Goal: Task Accomplishment & Management: Manage account settings

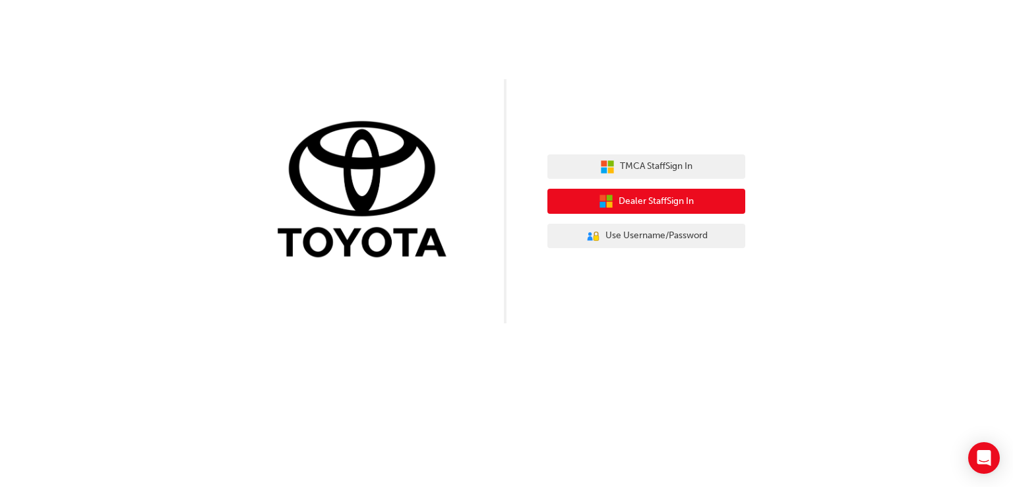
click at [698, 198] on button "Dealer Staff Sign In" at bounding box center [646, 201] width 198 height 25
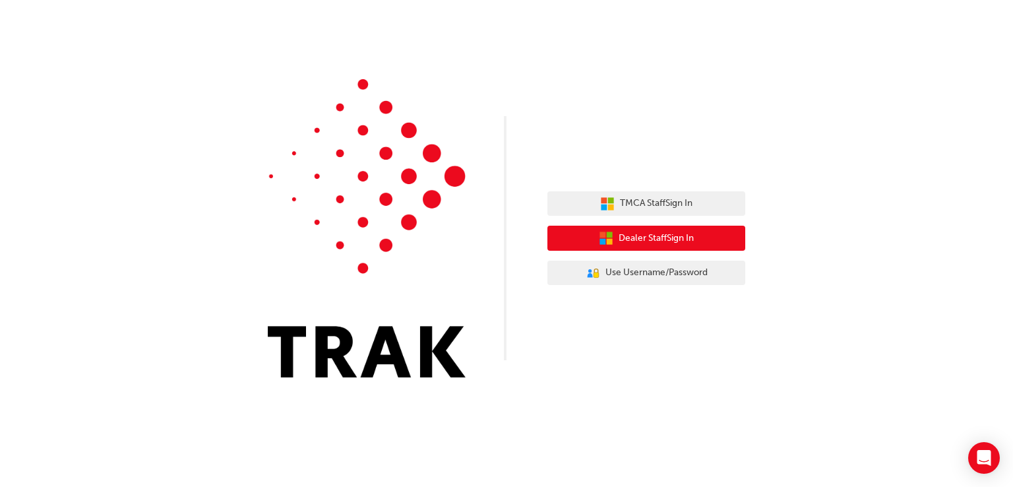
click at [616, 247] on button "Dealer Staff Sign In" at bounding box center [646, 238] width 198 height 25
click at [642, 242] on span "Dealer Staff Sign In" at bounding box center [656, 238] width 75 height 15
click at [670, 236] on span "Dealer Staff Sign In" at bounding box center [656, 238] width 75 height 15
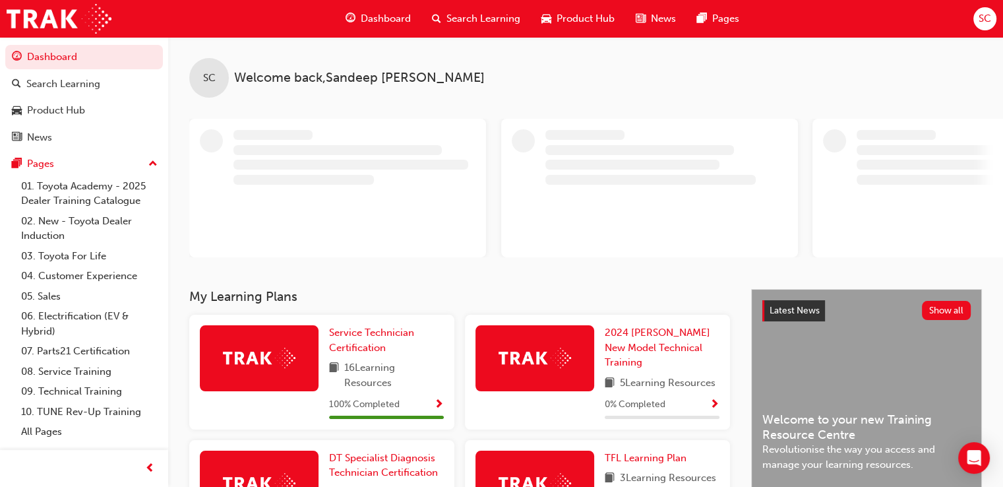
click at [990, 24] on span "SC" at bounding box center [985, 18] width 13 height 15
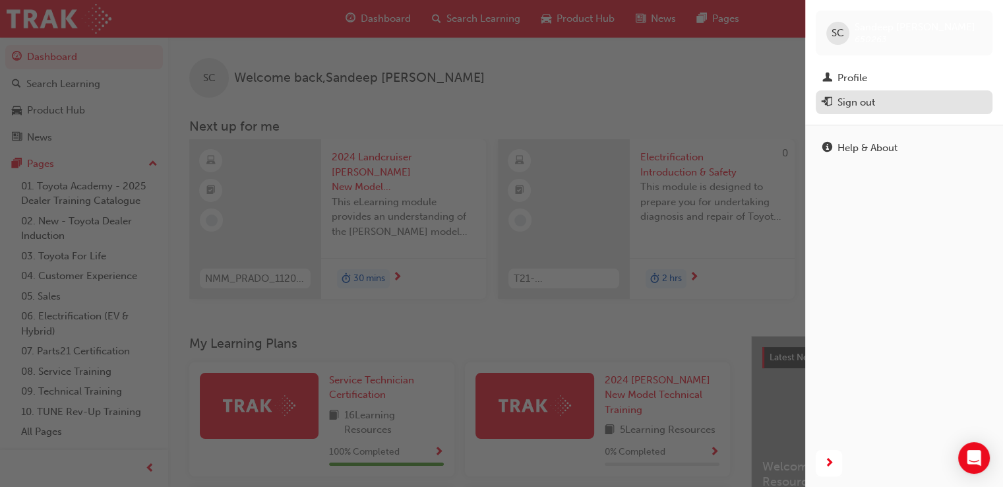
click at [868, 105] on div "Sign out" at bounding box center [857, 102] width 38 height 15
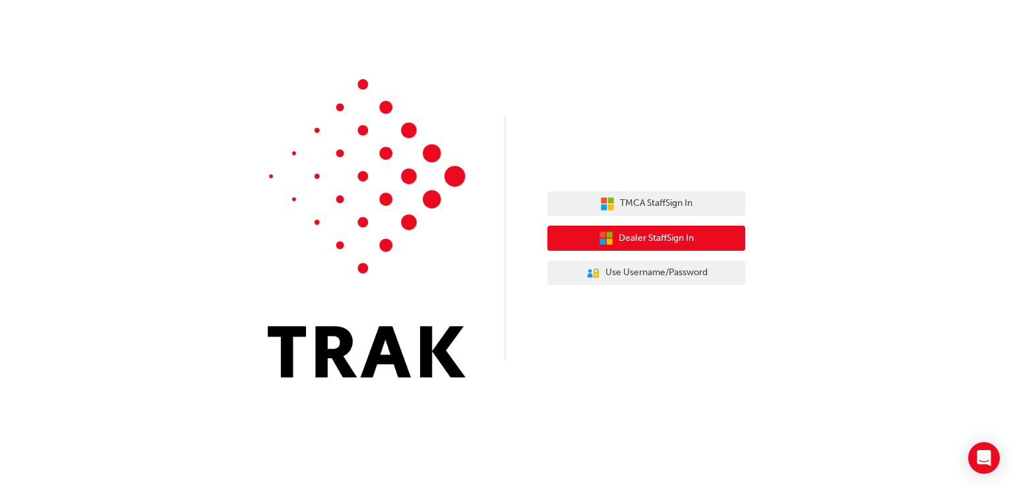
click at [625, 235] on span "Dealer Staff Sign In" at bounding box center [656, 238] width 75 height 15
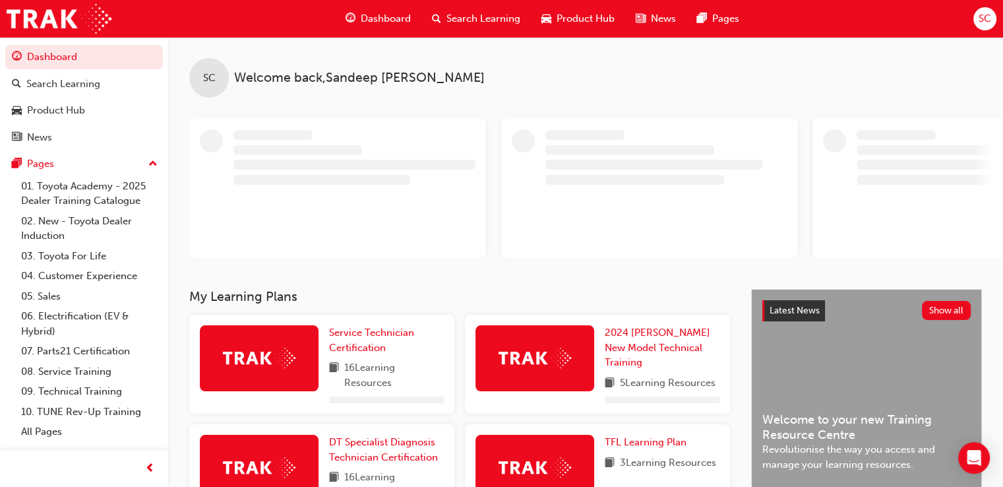
click at [985, 24] on span "SC" at bounding box center [985, 18] width 13 height 15
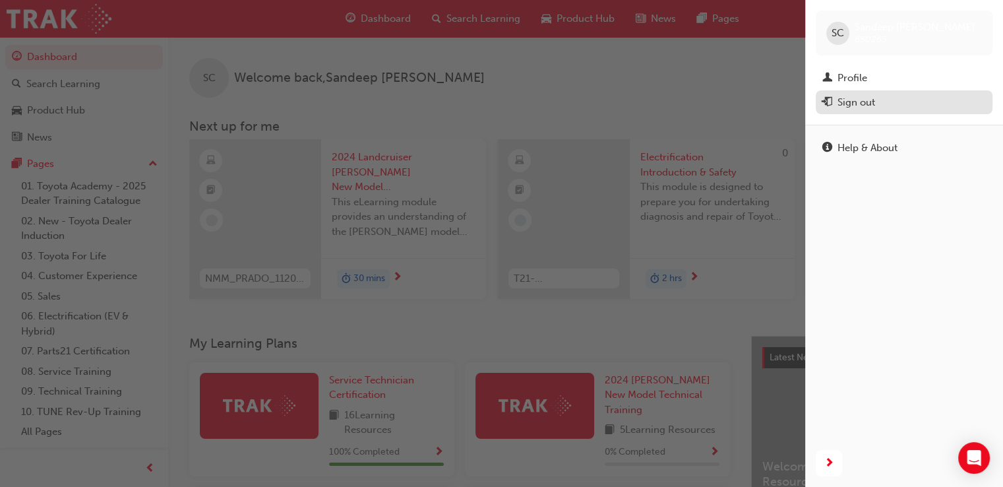
click at [824, 104] on span "exit-icon" at bounding box center [827, 103] width 10 height 12
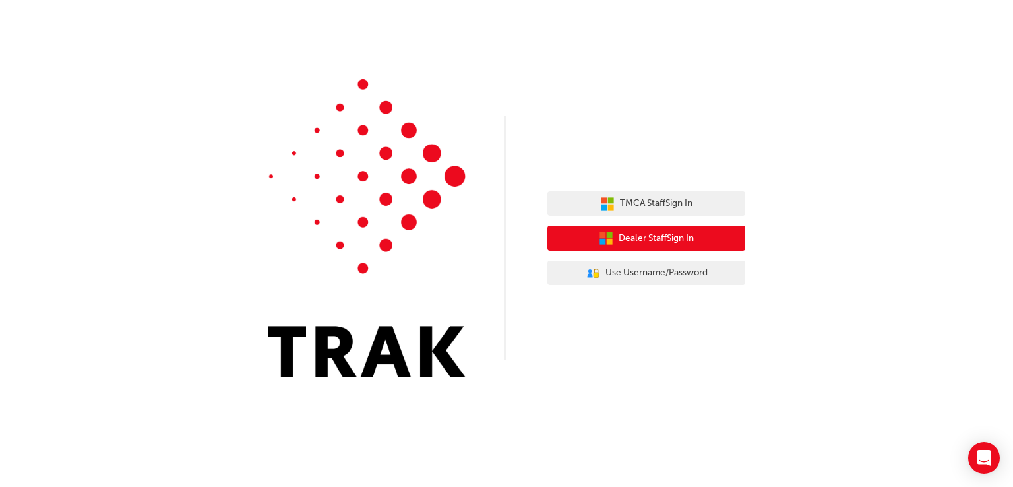
click at [662, 244] on span "Dealer Staff Sign In" at bounding box center [656, 238] width 75 height 15
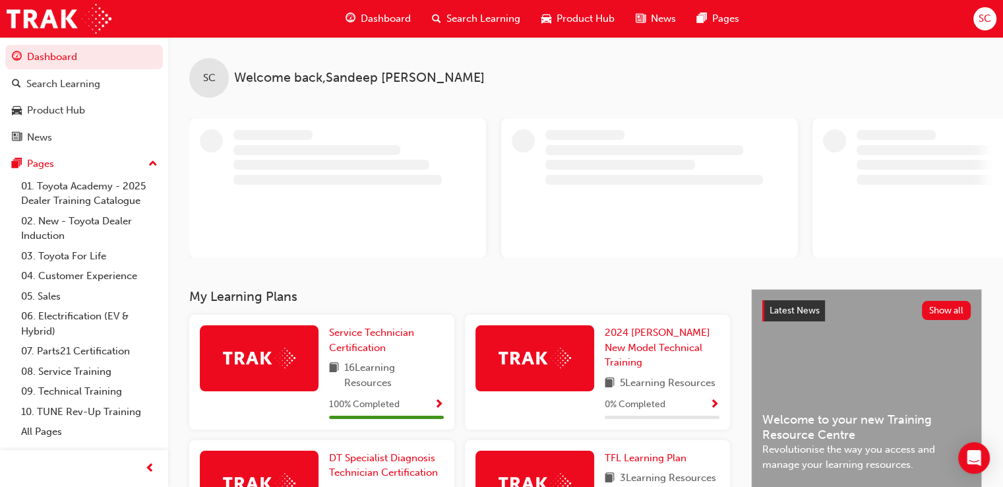
click at [985, 19] on span "SC" at bounding box center [985, 18] width 13 height 15
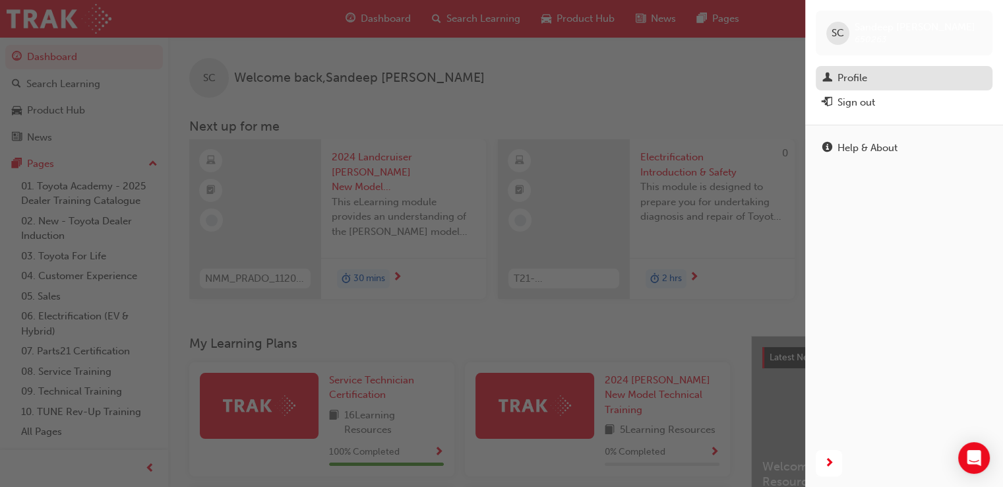
click at [871, 70] on div "Profile" at bounding box center [904, 78] width 164 height 16
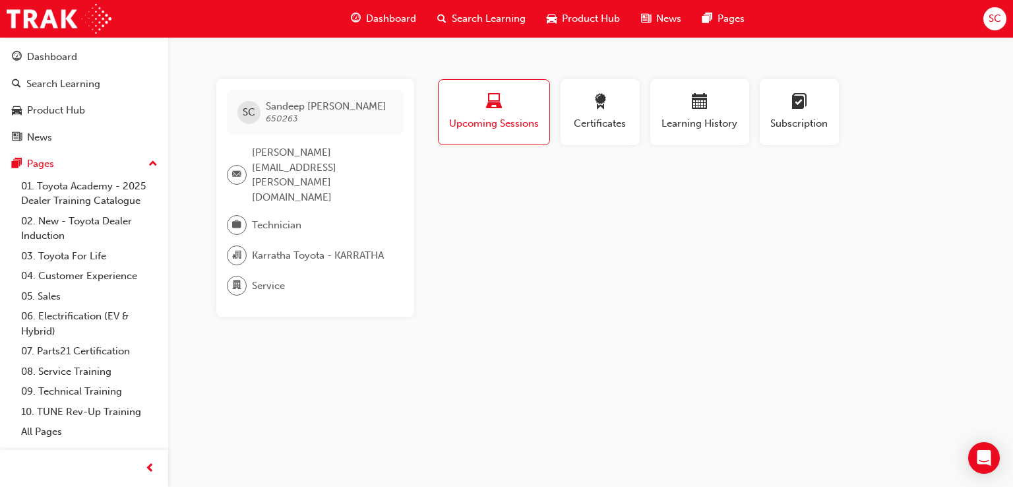
click at [1010, 18] on div "Dashboard Search Learning Product Hub News Pages SC" at bounding box center [506, 19] width 1013 height 38
click at [995, 19] on span "SC" at bounding box center [995, 18] width 13 height 15
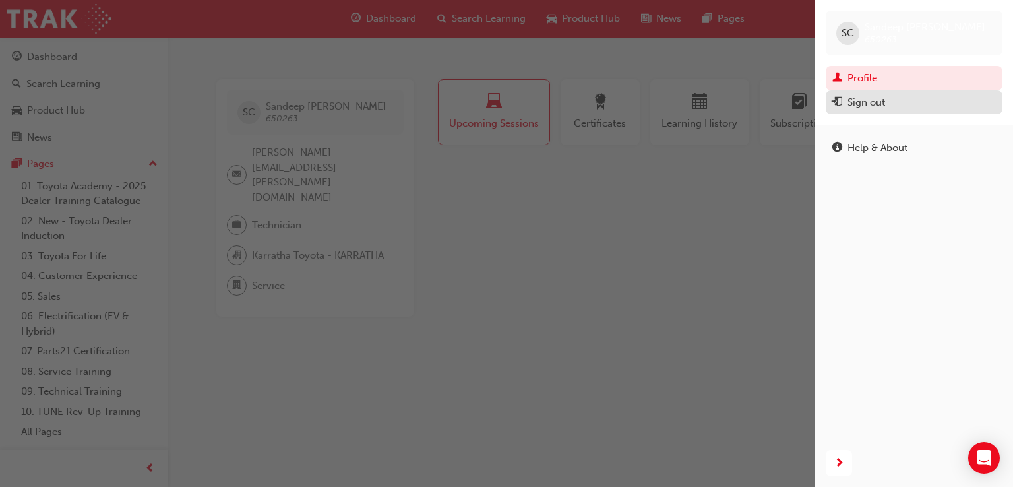
click at [880, 109] on div "Sign out" at bounding box center [867, 102] width 38 height 15
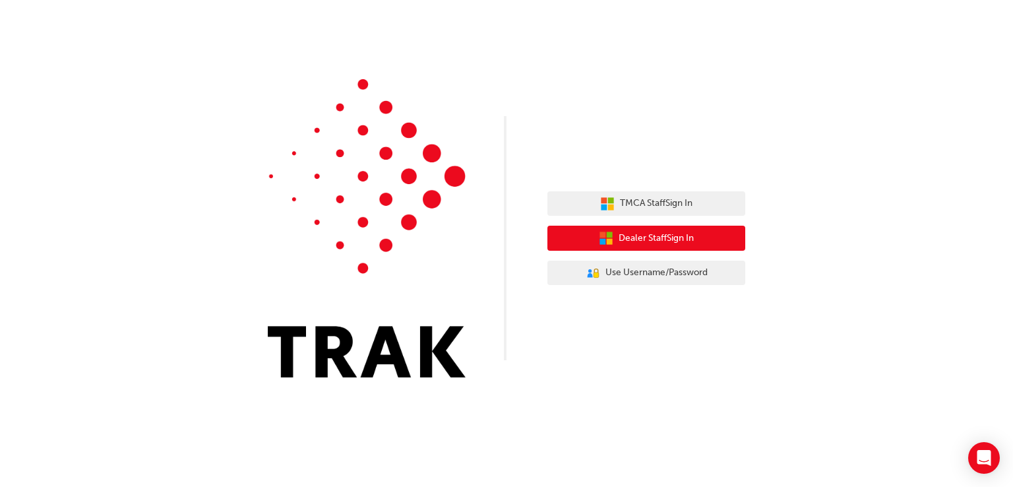
click at [636, 243] on span "Dealer Staff Sign In" at bounding box center [656, 238] width 75 height 15
